Goal: Transaction & Acquisition: Purchase product/service

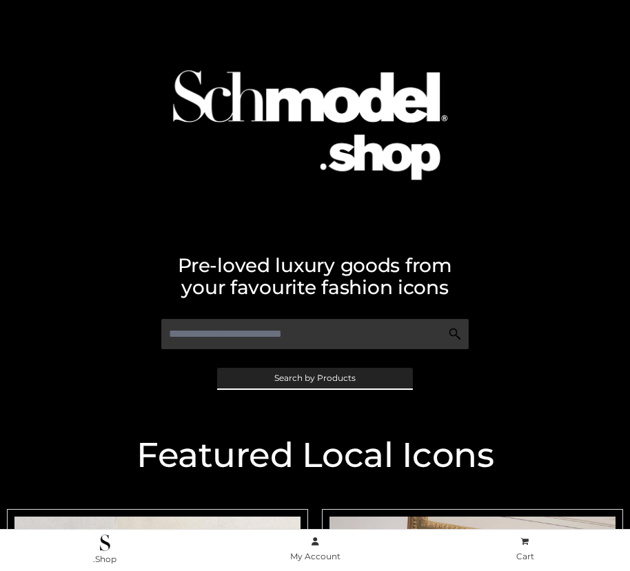
click at [314, 378] on span "Search by Products" at bounding box center [314, 378] width 81 height 8
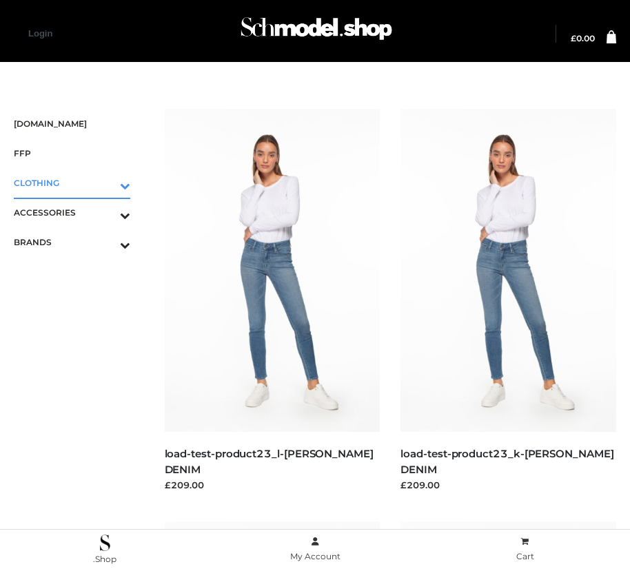
click at [105, 183] on icon "Toggle Submenu" at bounding box center [53, 186] width 154 height 16
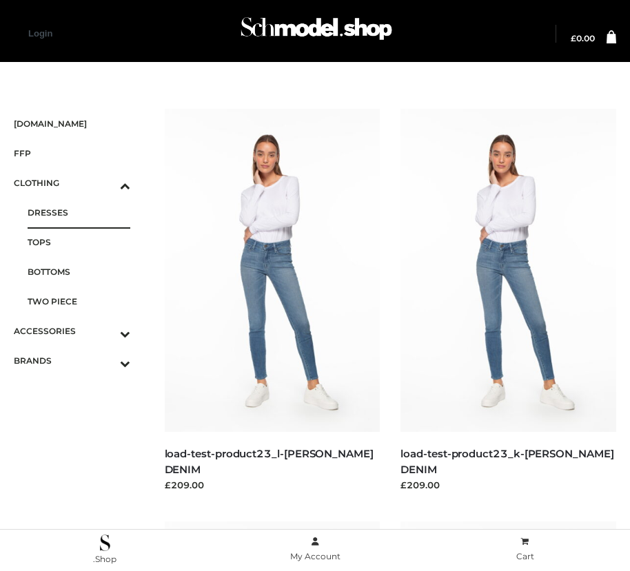
click at [79, 212] on span "DRESSES" at bounding box center [79, 213] width 103 height 16
